Goal: Transaction & Acquisition: Obtain resource

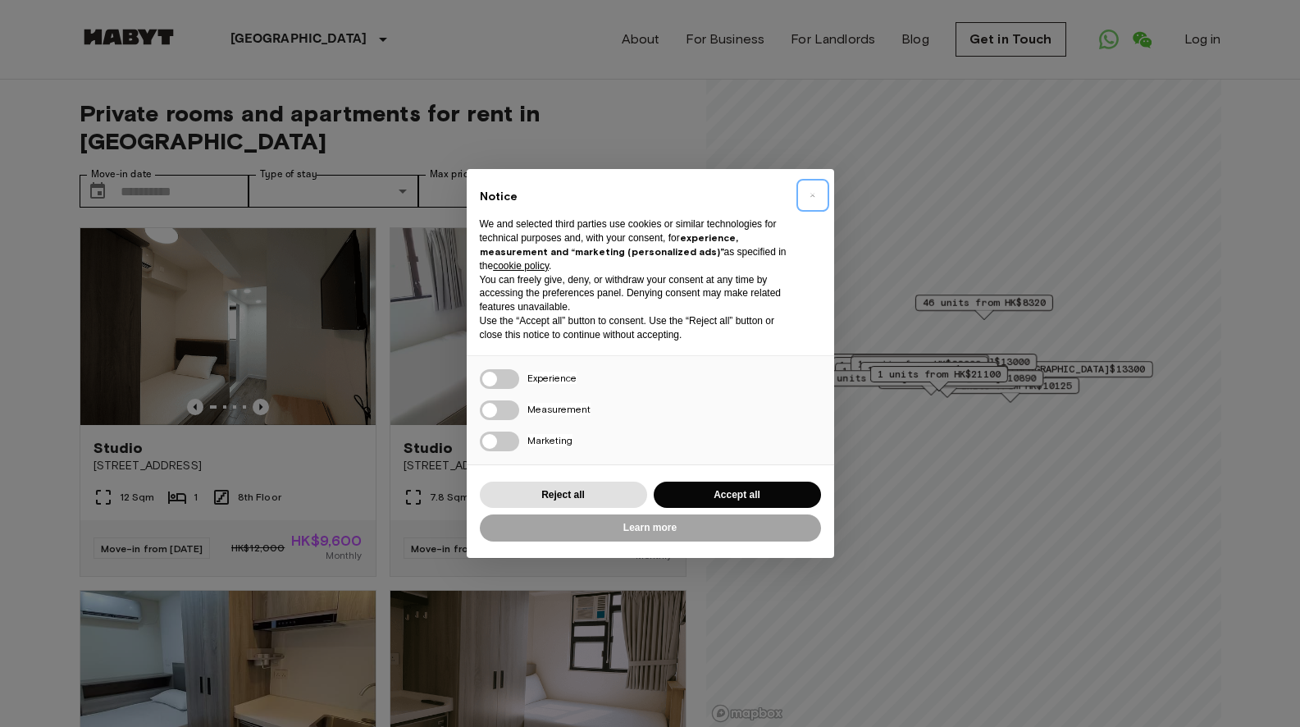
click at [808, 193] on button "×" at bounding box center [813, 195] width 26 height 26
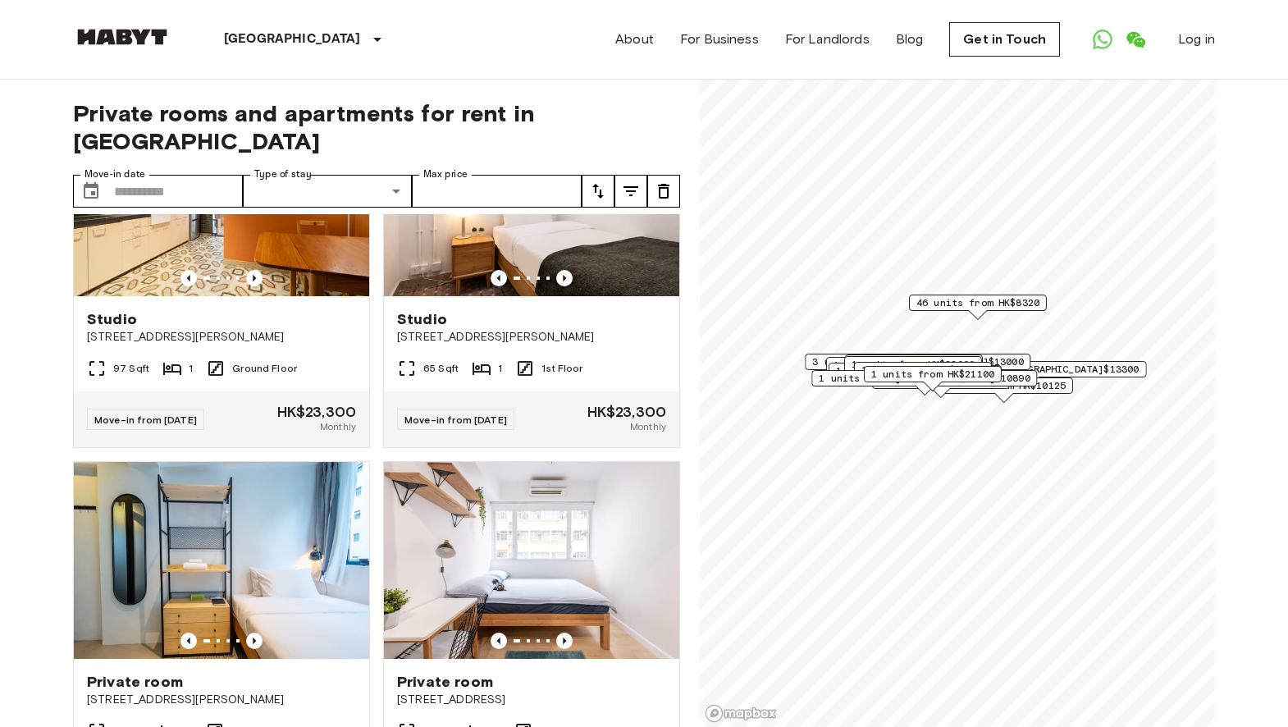
scroll to position [4894, 0]
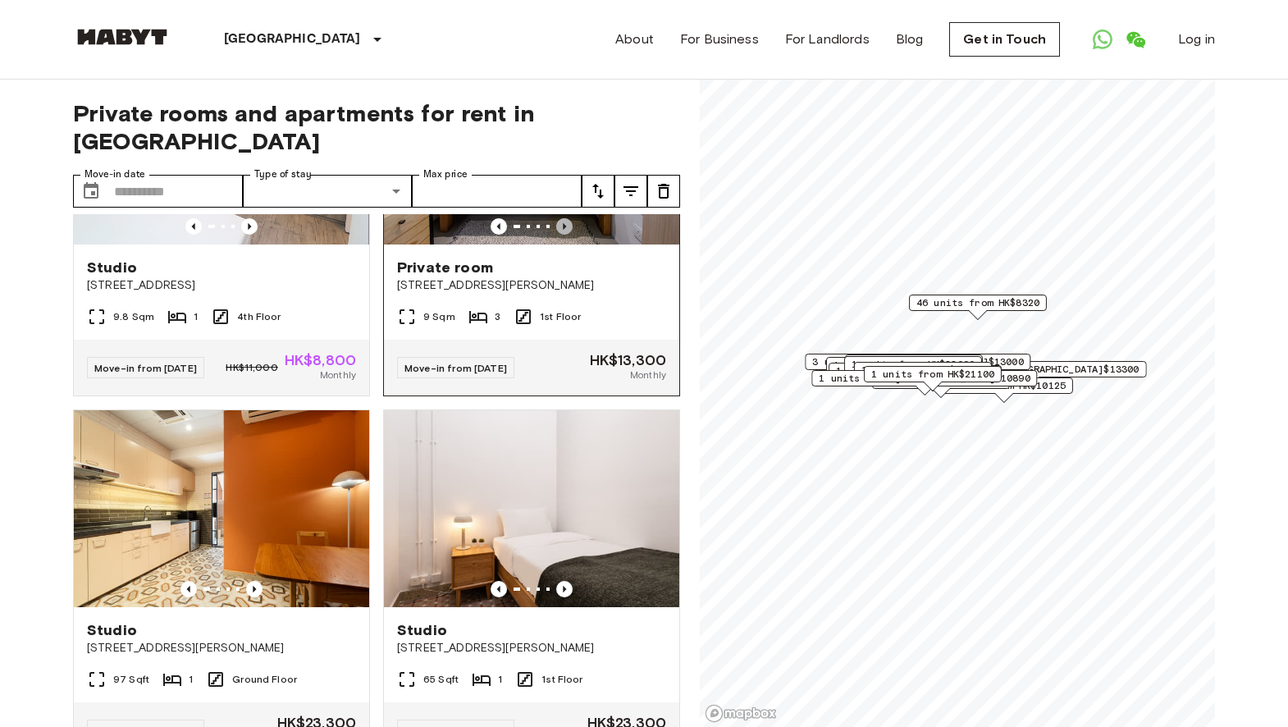
click at [562, 235] on icon "Previous image" at bounding box center [564, 226] width 16 height 16
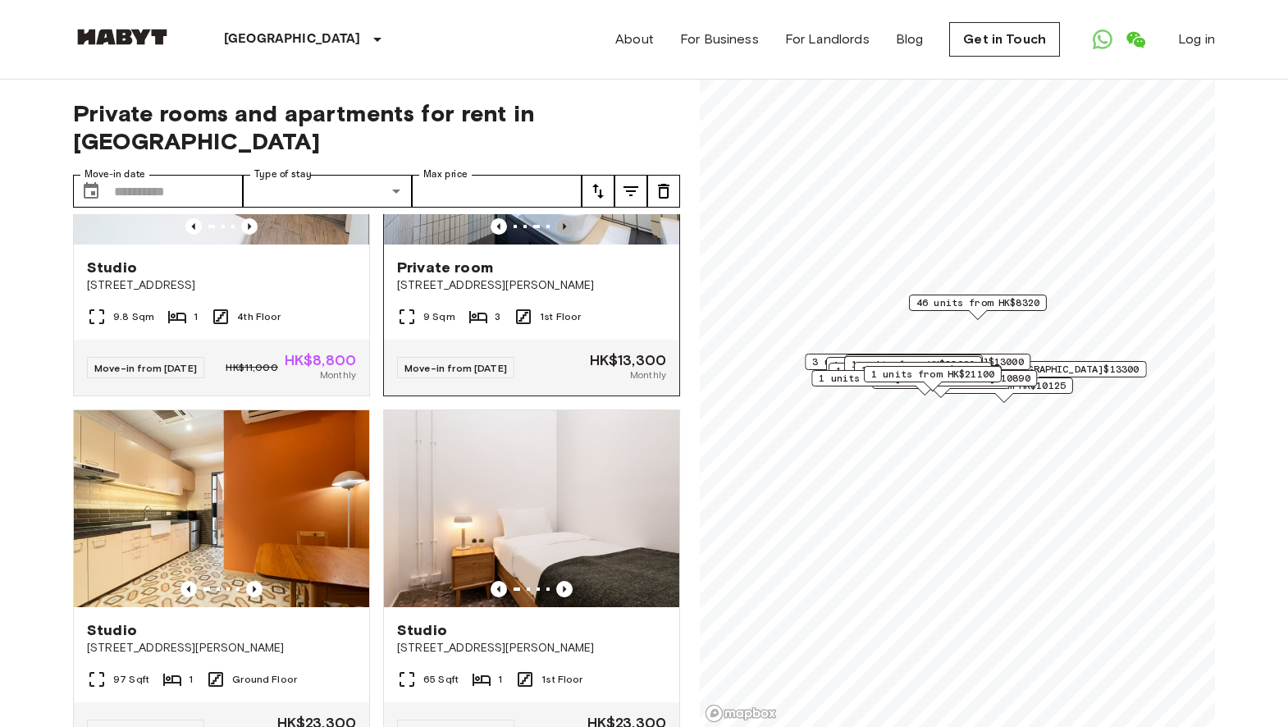
click at [562, 235] on icon "Previous image" at bounding box center [564, 226] width 16 height 16
click at [577, 244] on img at bounding box center [531, 146] width 295 height 197
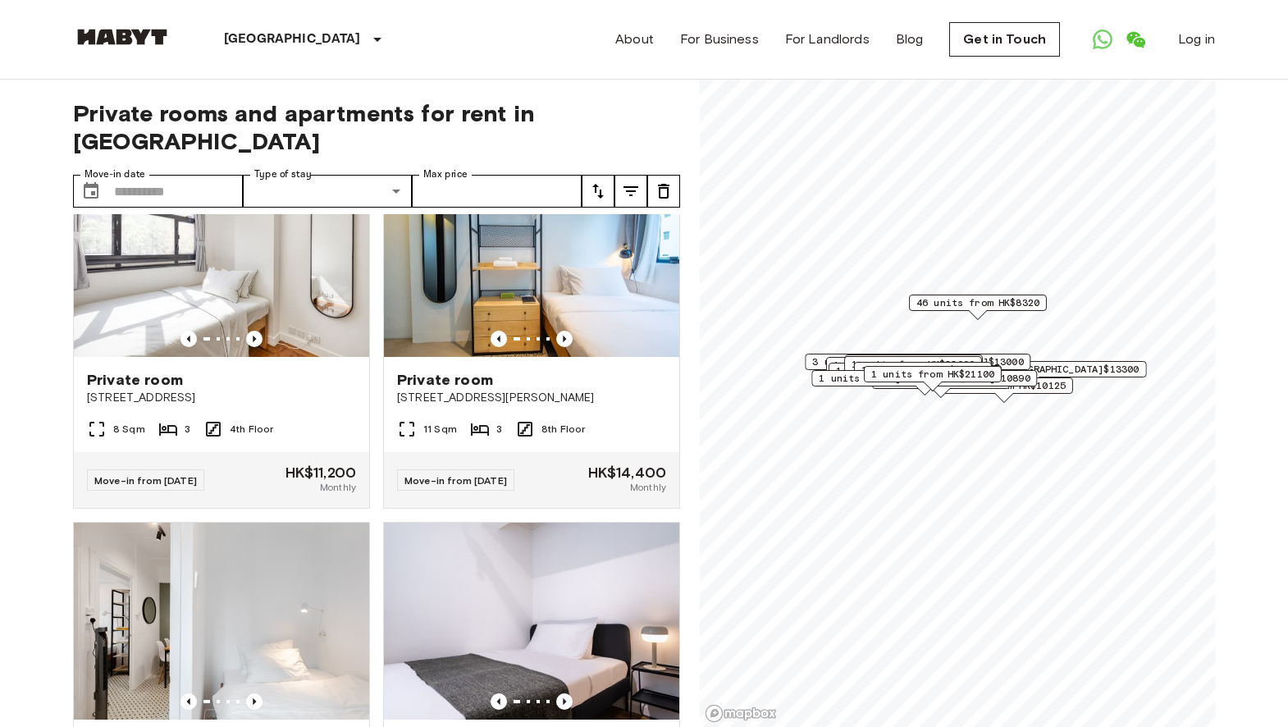
scroll to position [12558, 0]
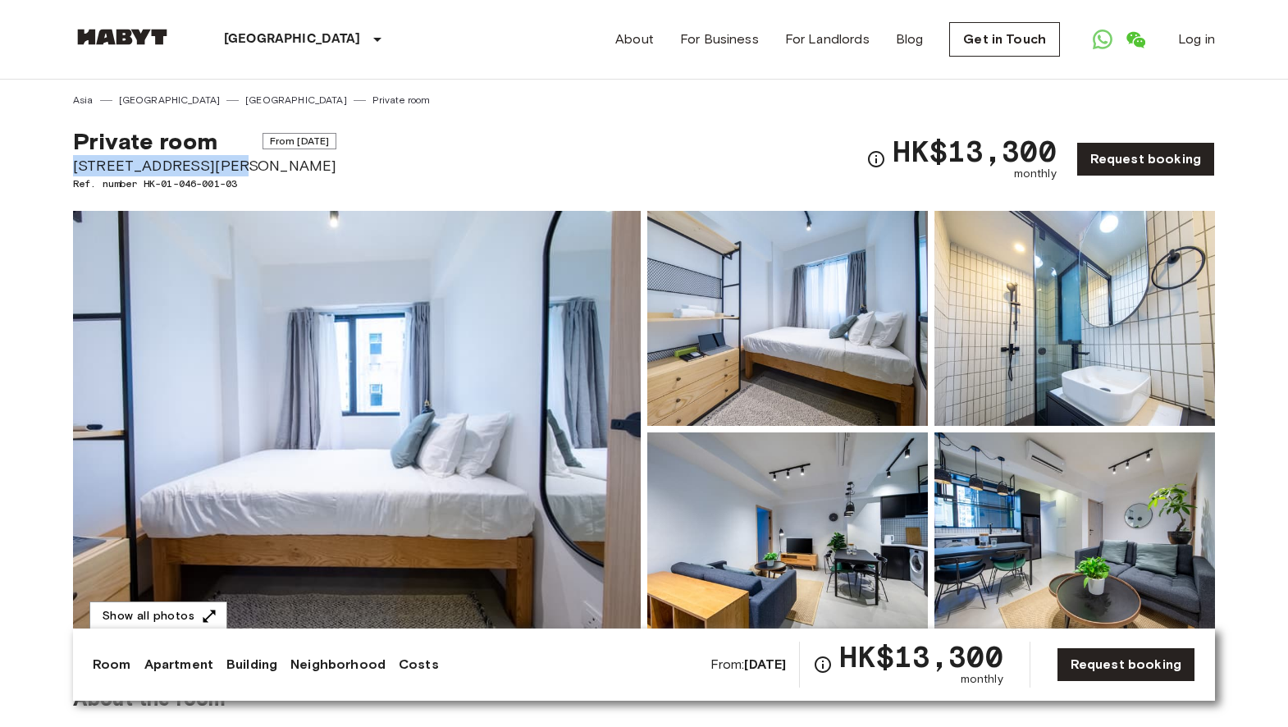
drag, startPoint x: 212, startPoint y: 162, endPoint x: 75, endPoint y: 168, distance: 137.9
click at [75, 168] on span "[STREET_ADDRESS][PERSON_NAME]" at bounding box center [204, 165] width 263 height 21
click at [796, 360] on img at bounding box center [787, 318] width 281 height 215
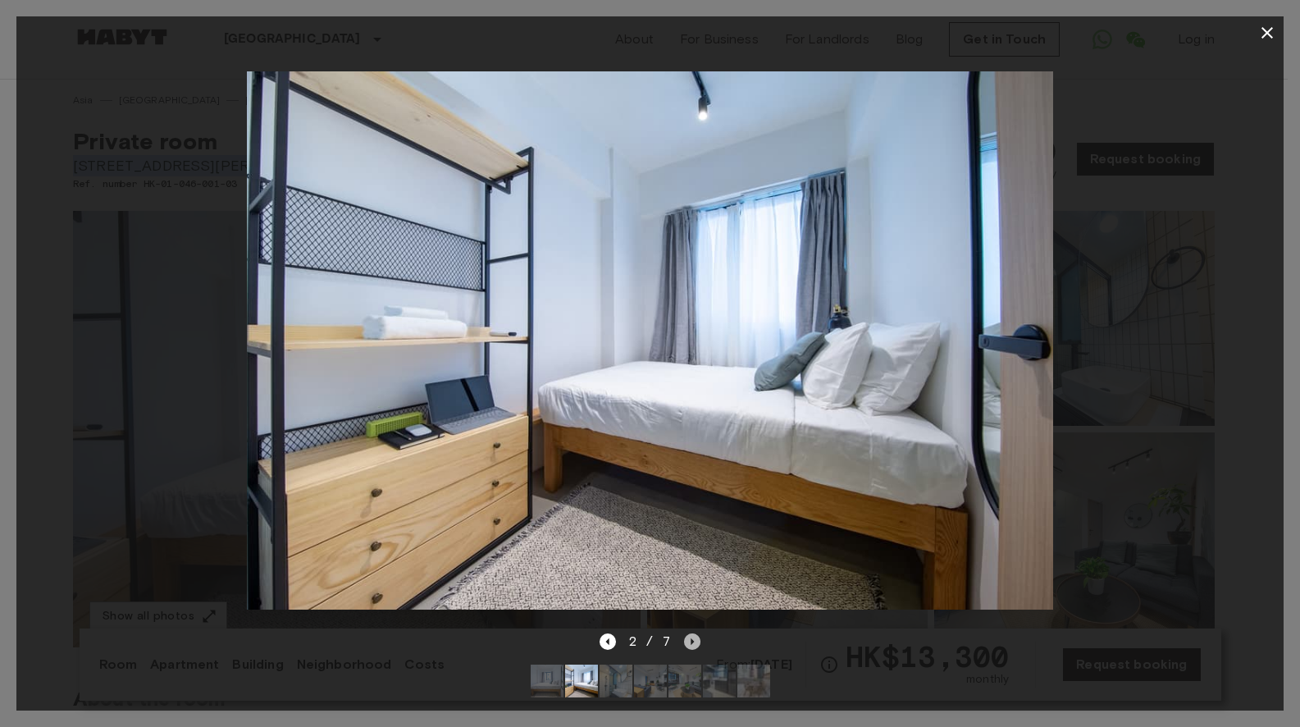
click at [692, 633] on icon "Next image" at bounding box center [692, 641] width 16 height 16
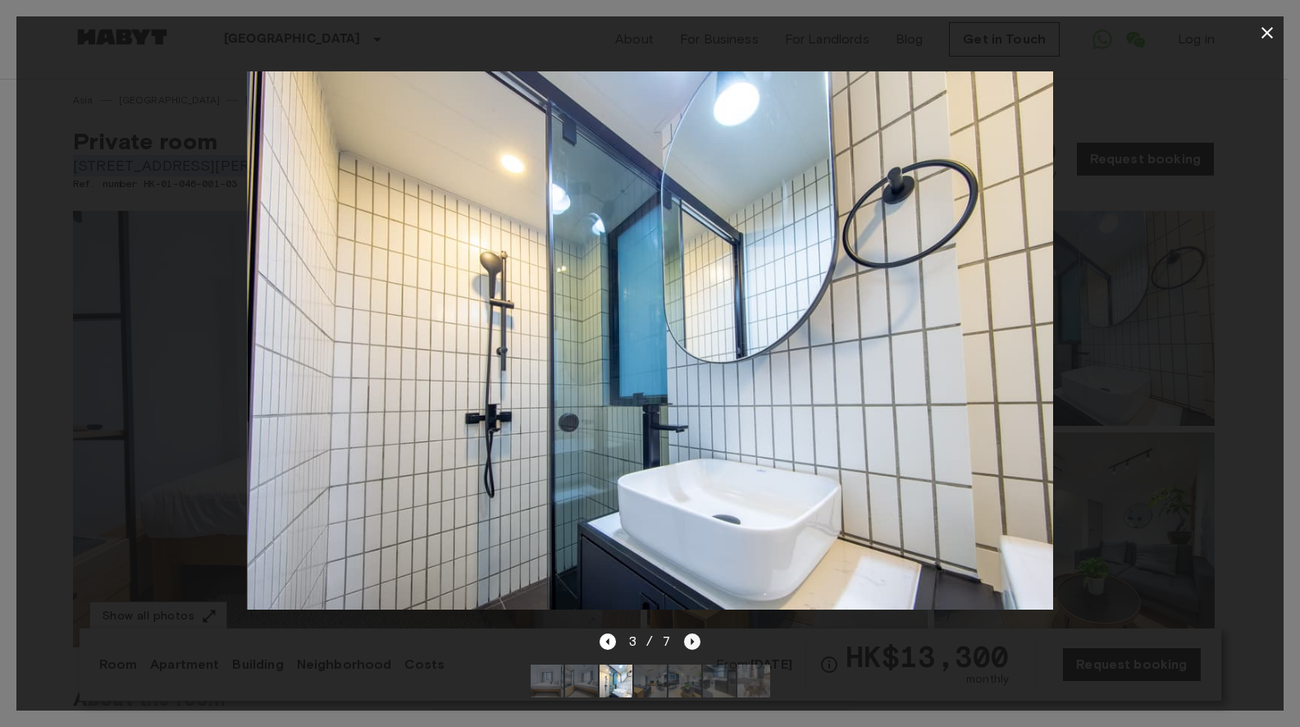
click at [692, 633] on icon "Next image" at bounding box center [692, 641] width 16 height 16
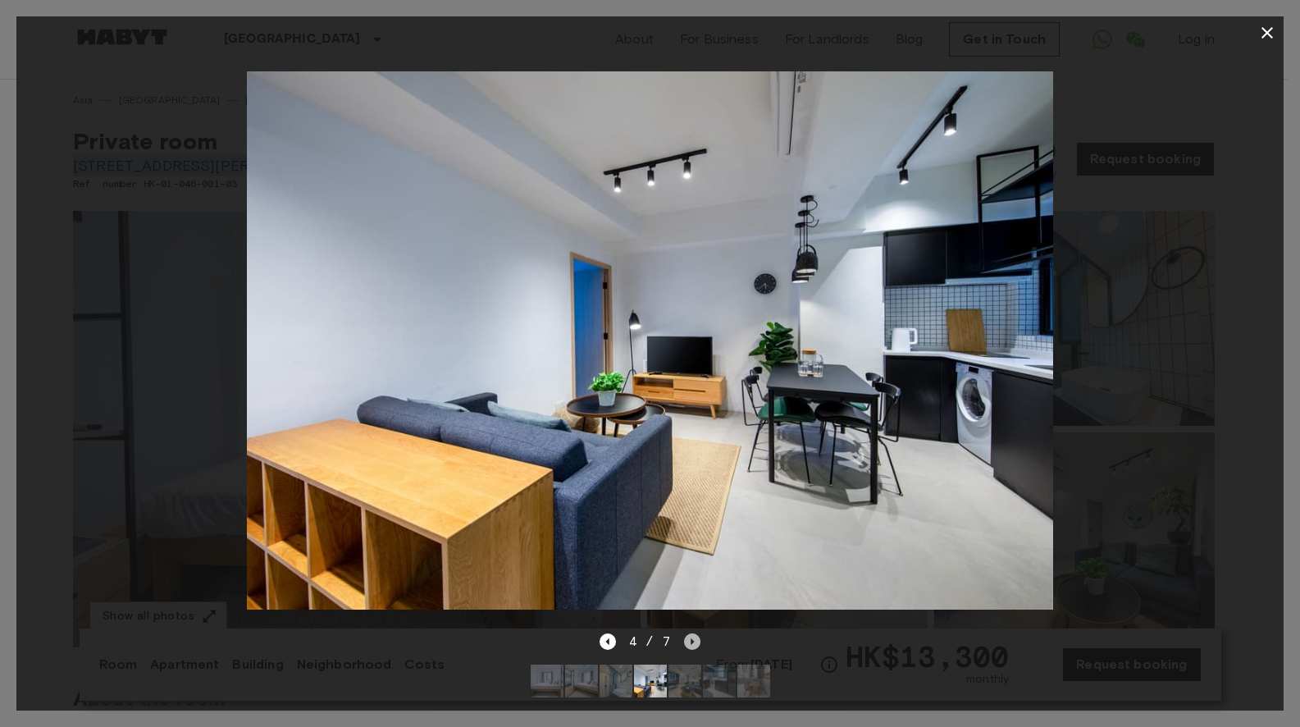
click at [692, 633] on icon "Next image" at bounding box center [692, 641] width 16 height 16
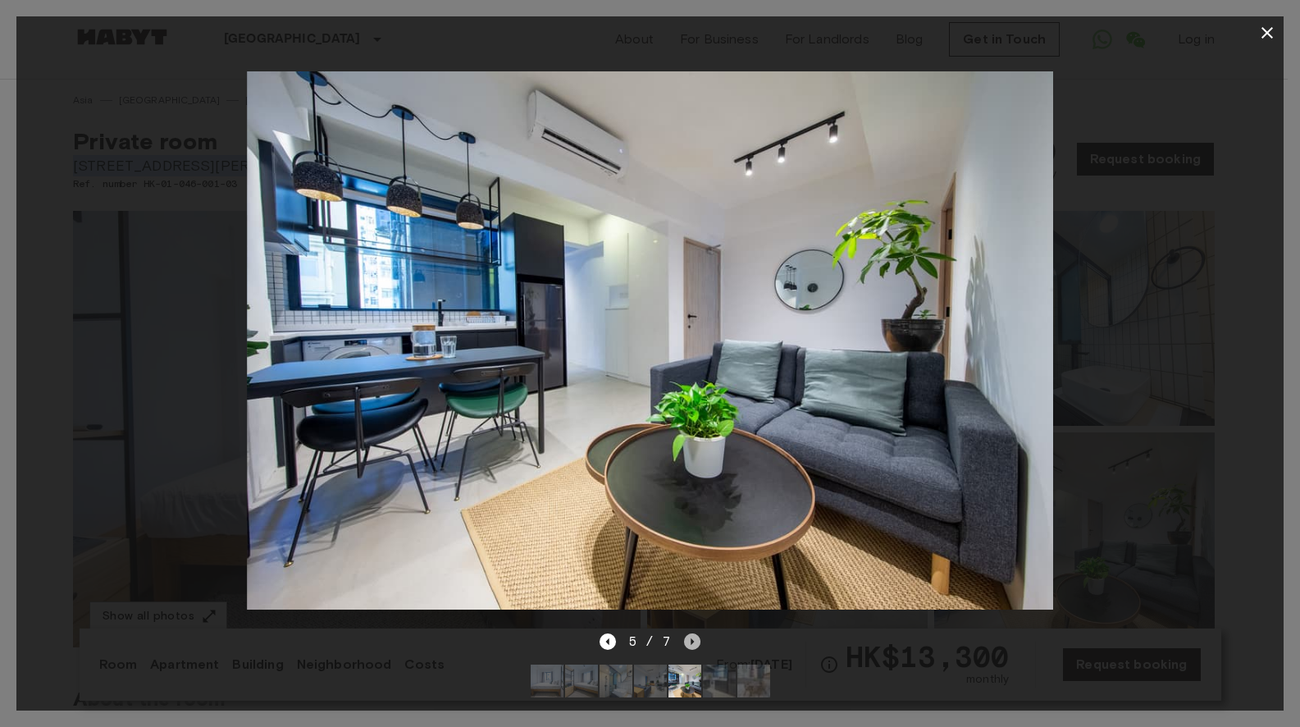
click at [691, 633] on icon "Next image" at bounding box center [692, 641] width 16 height 16
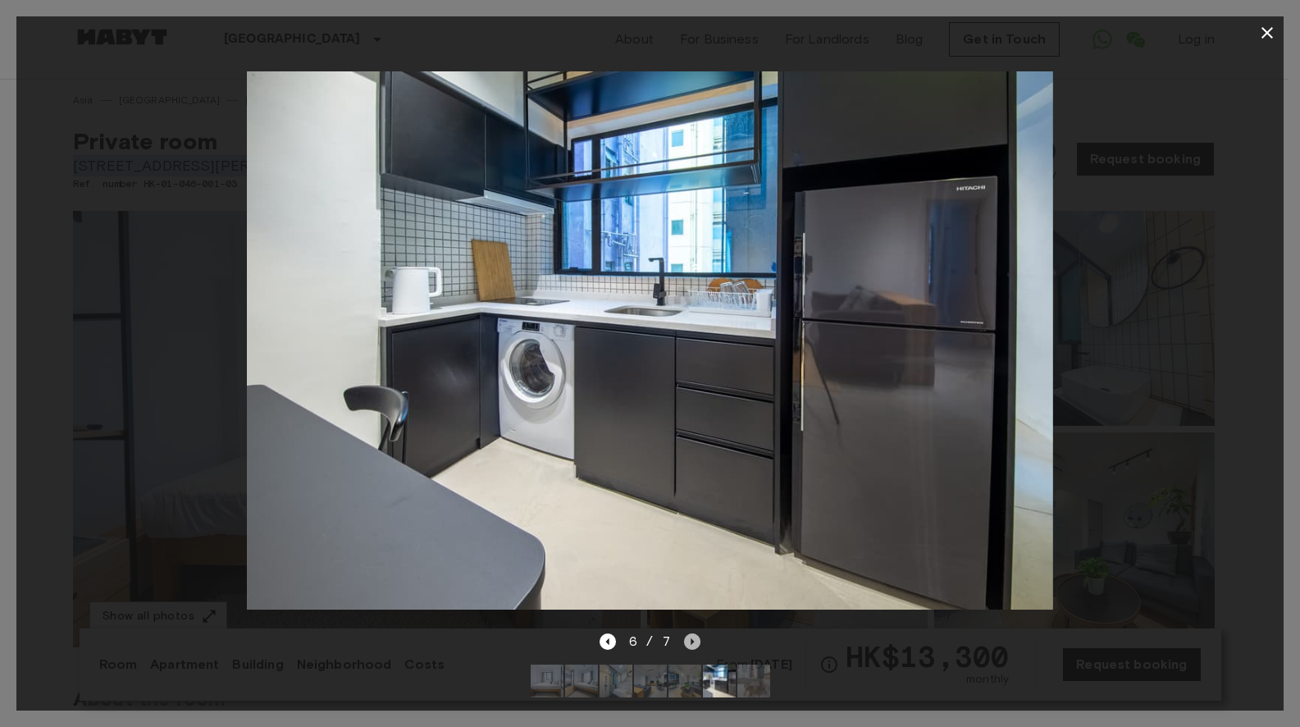
click at [691, 633] on icon "Next image" at bounding box center [692, 641] width 16 height 16
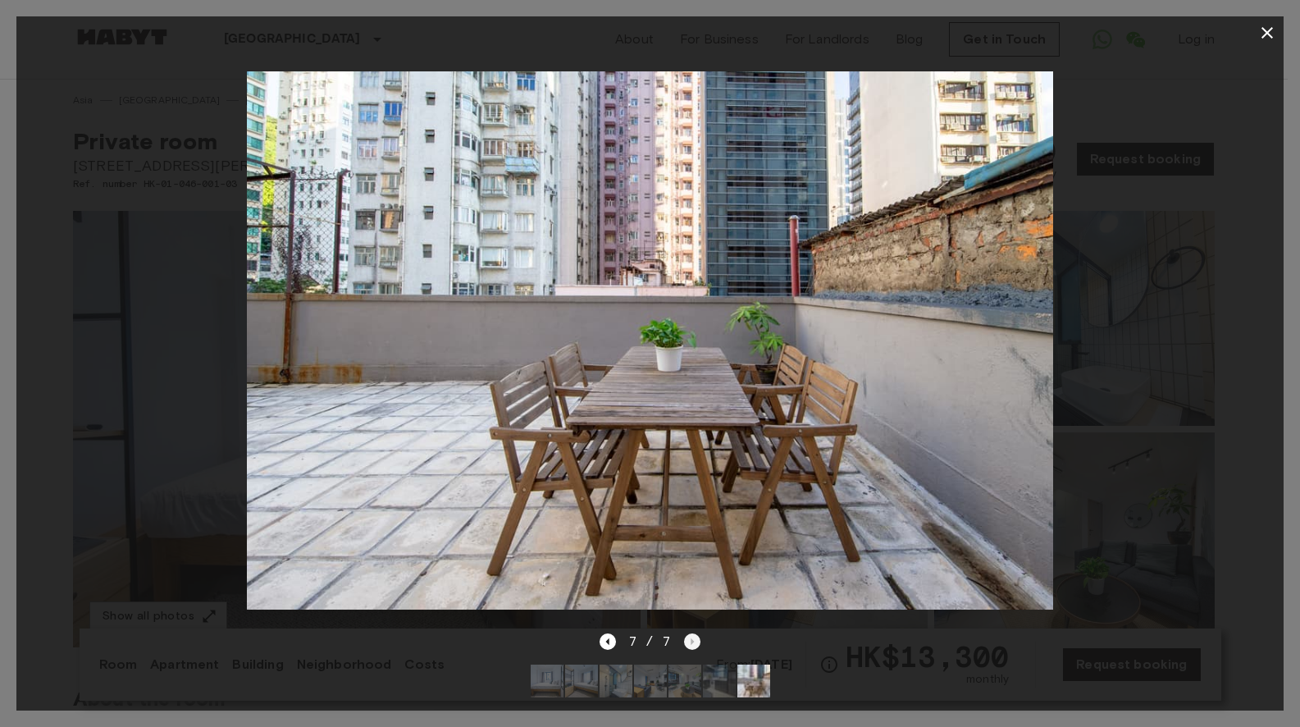
click at [691, 632] on div "7 / 7" at bounding box center [650, 642] width 101 height 20
click at [1260, 37] on icon "button" at bounding box center [1267, 33] width 20 height 20
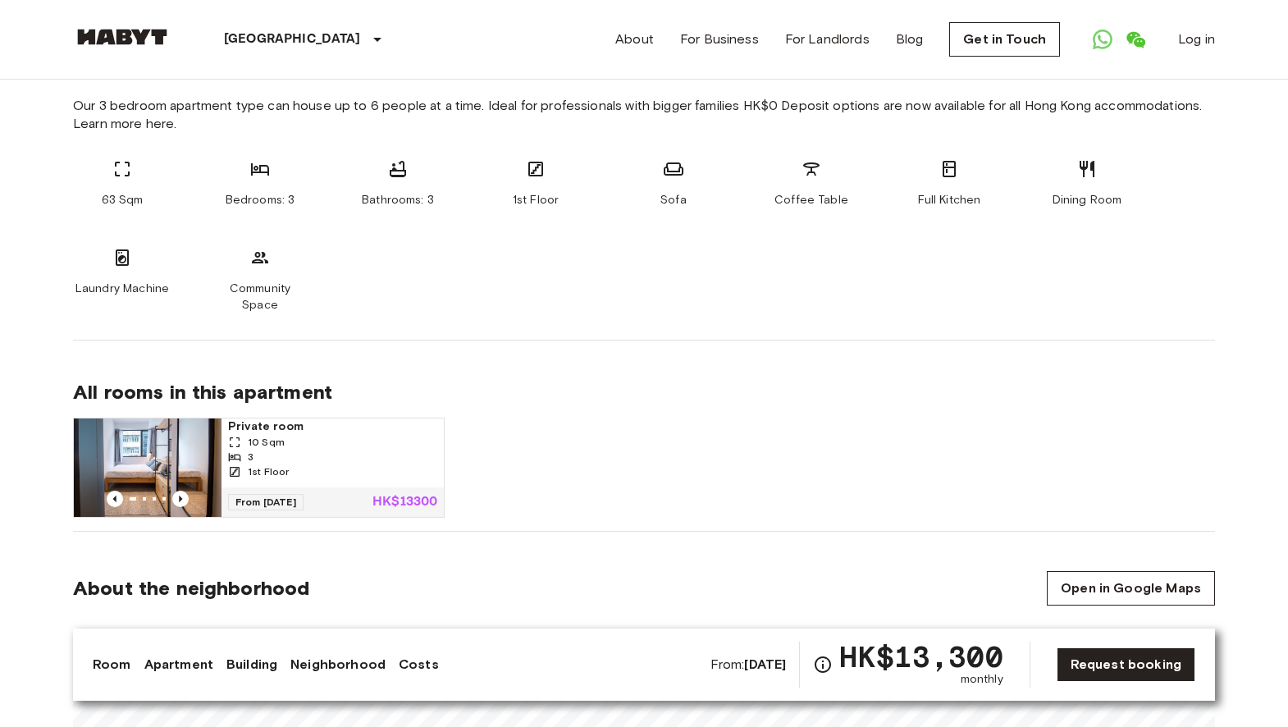
scroll to position [1054, 0]
